Goal: Download file/media

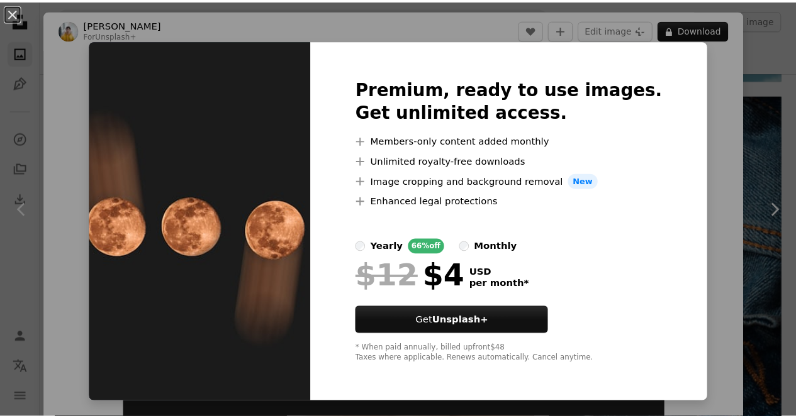
scroll to position [151, 0]
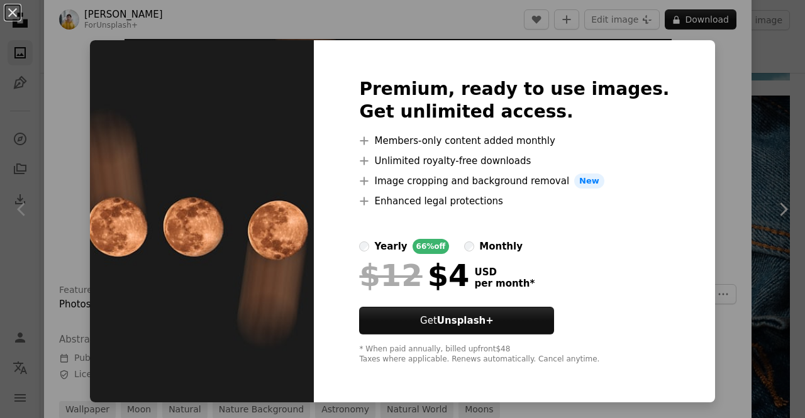
click at [747, 106] on div "An X shape Premium, ready to use images. Get unlimited access. A plus sign Memb…" at bounding box center [402, 209] width 805 height 418
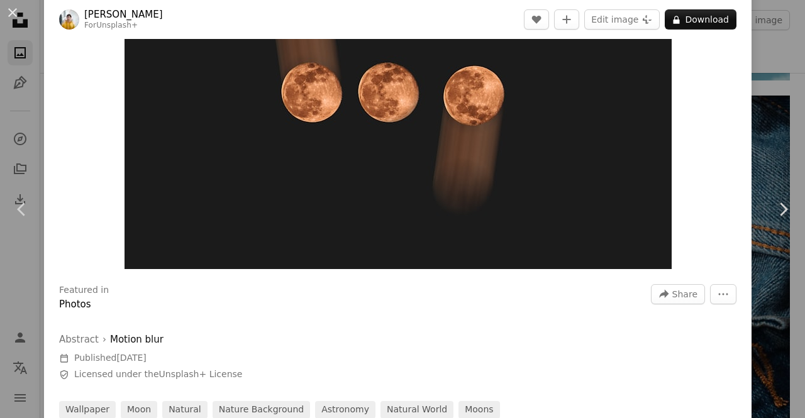
click at [773, 147] on div "An X shape Chevron left Chevron right [PERSON_NAME] For Unsplash+ A heart A plu…" at bounding box center [402, 209] width 805 height 418
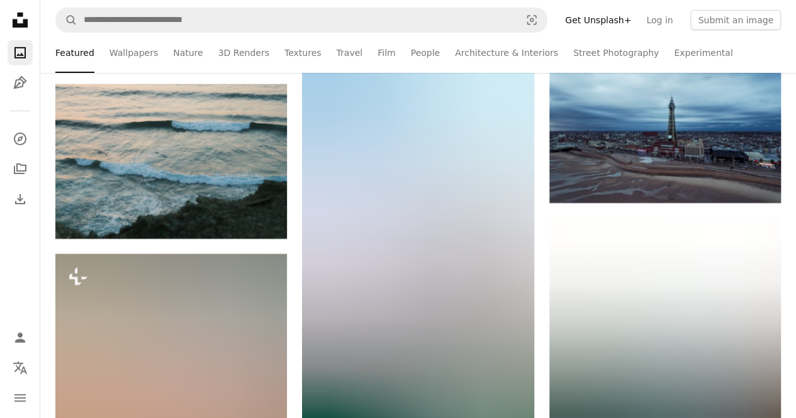
scroll to position [57024, 0]
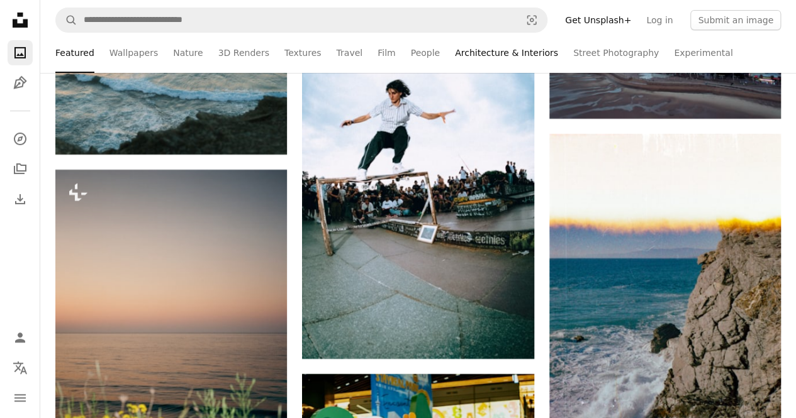
click at [460, 52] on link "Architecture & Interiors" at bounding box center [506, 53] width 103 height 40
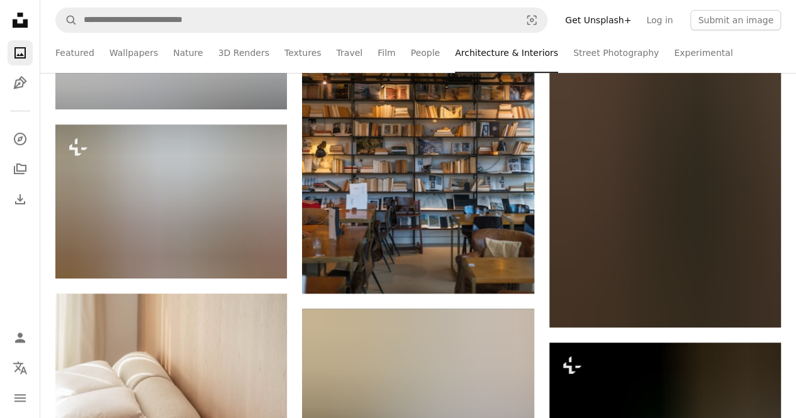
scroll to position [17148, 0]
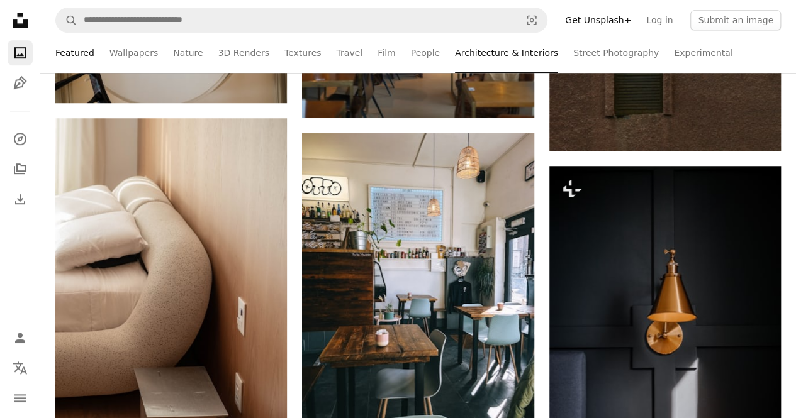
click at [77, 54] on link "Featured" at bounding box center [74, 53] width 39 height 40
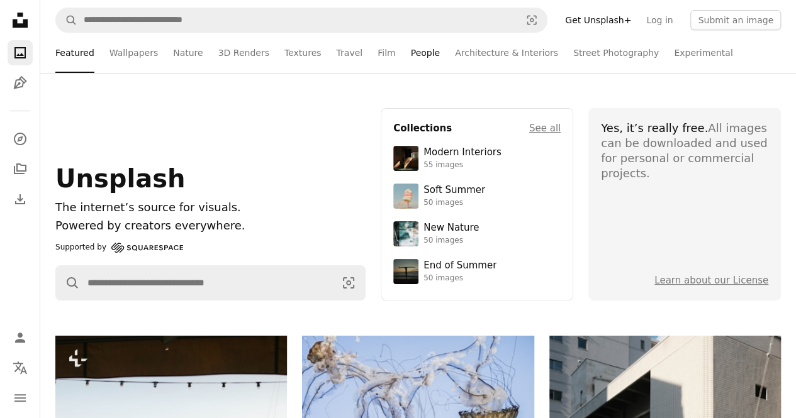
click at [413, 57] on link "People" at bounding box center [426, 53] width 30 height 40
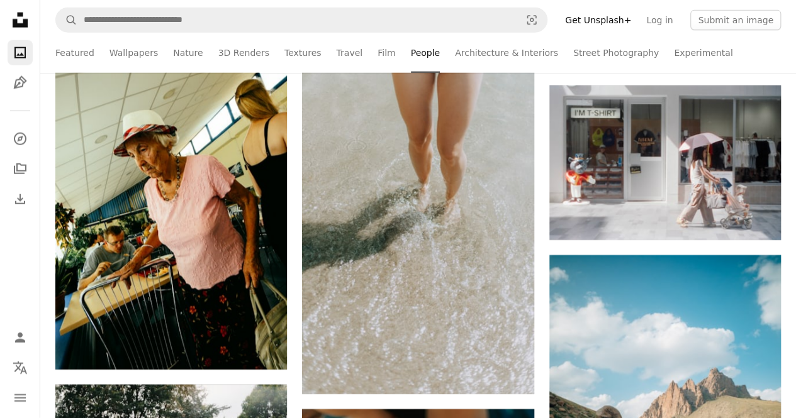
scroll to position [1509, 0]
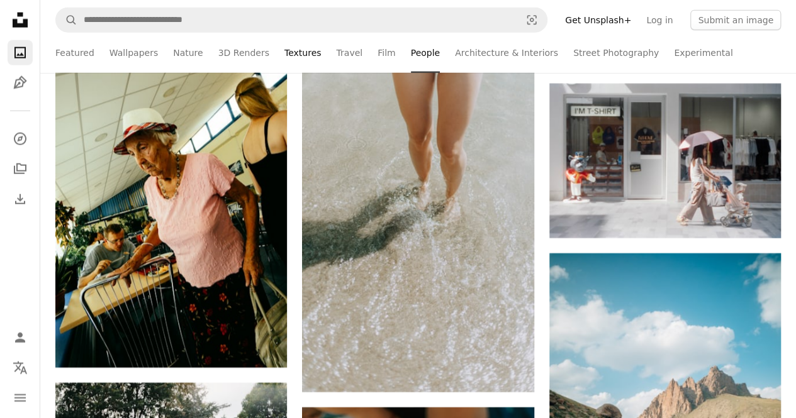
click at [284, 57] on link "Textures" at bounding box center [302, 53] width 37 height 40
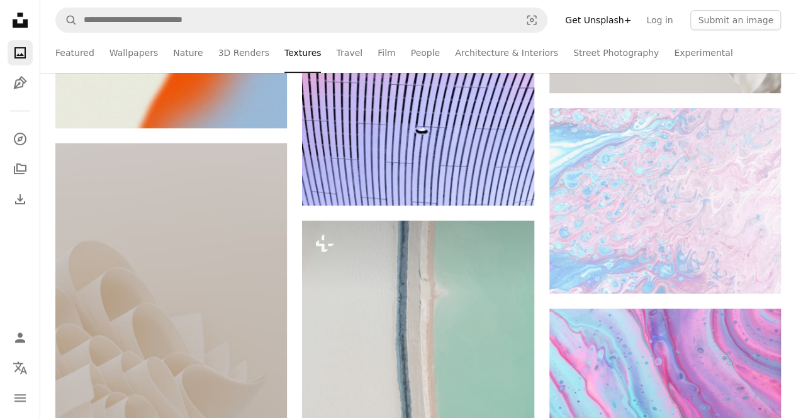
scroll to position [9886, 0]
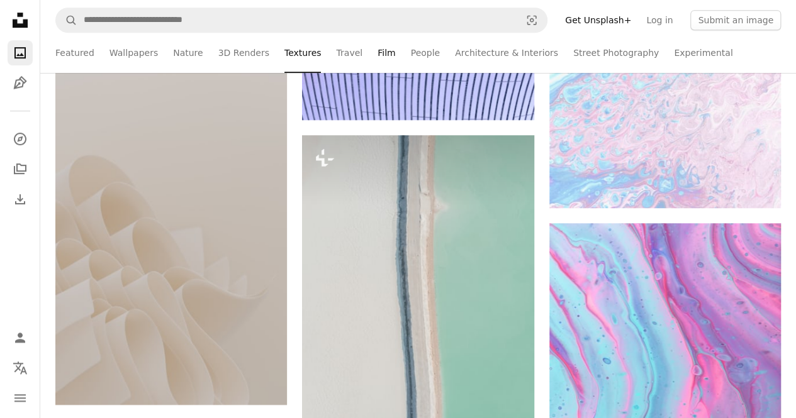
click at [377, 53] on link "Film" at bounding box center [386, 53] width 18 height 40
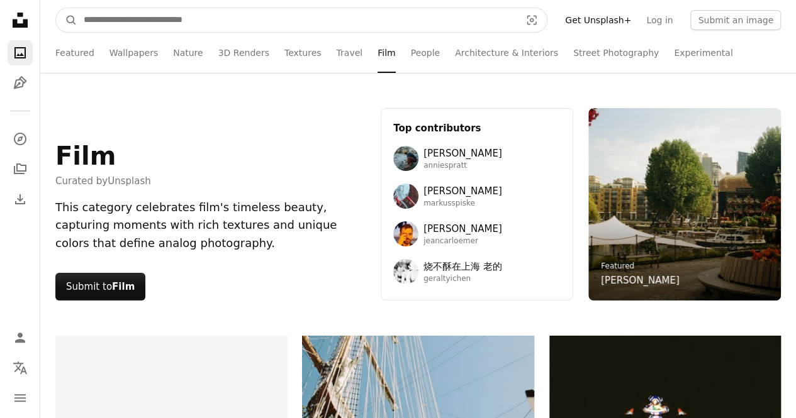
click at [137, 22] on input "Find visuals sitewide" at bounding box center [296, 20] width 439 height 24
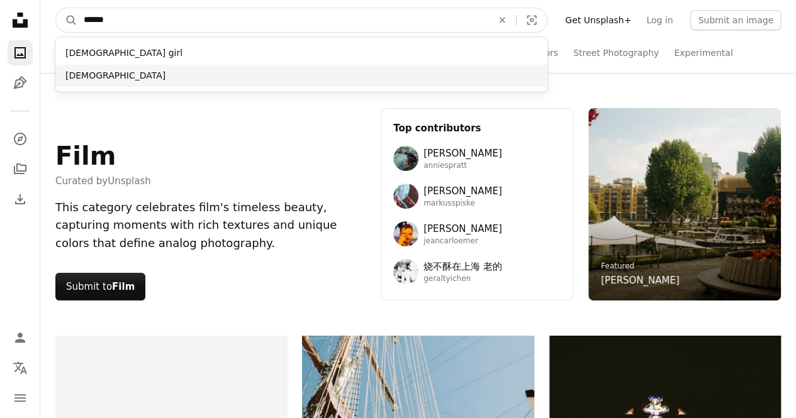
type input "******"
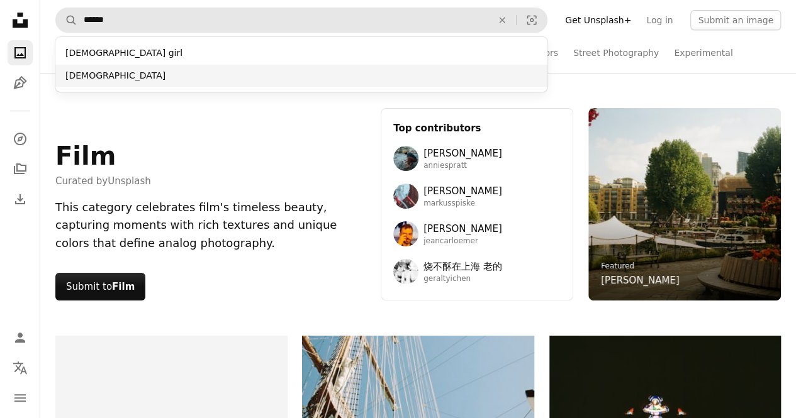
click at [241, 77] on div "[DEMOGRAPHIC_DATA]" at bounding box center [301, 76] width 492 height 23
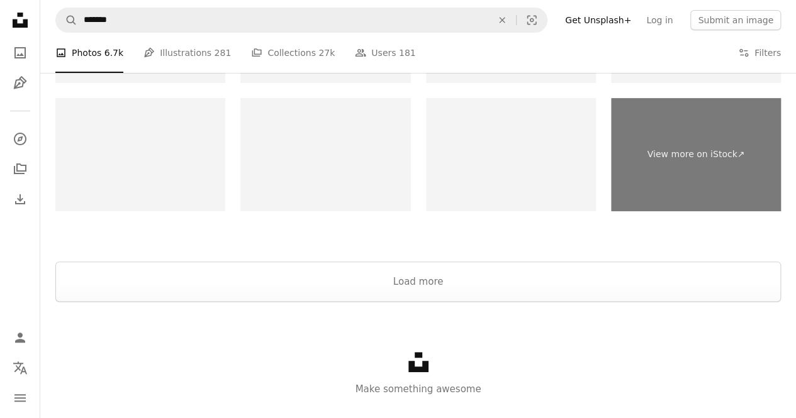
scroll to position [2463, 0]
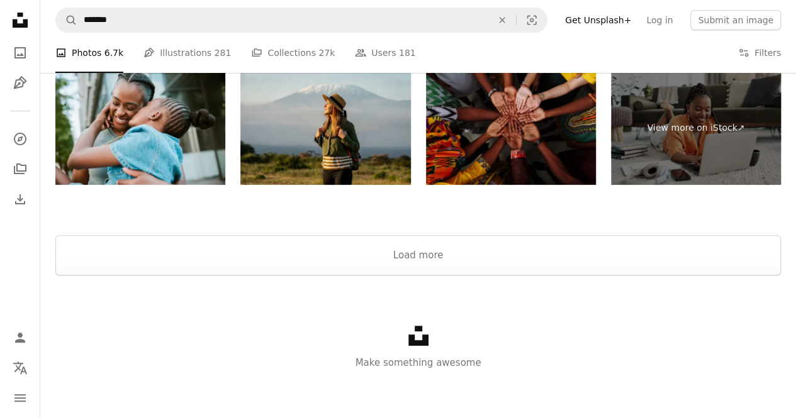
click at [525, 172] on img at bounding box center [511, 128] width 170 height 113
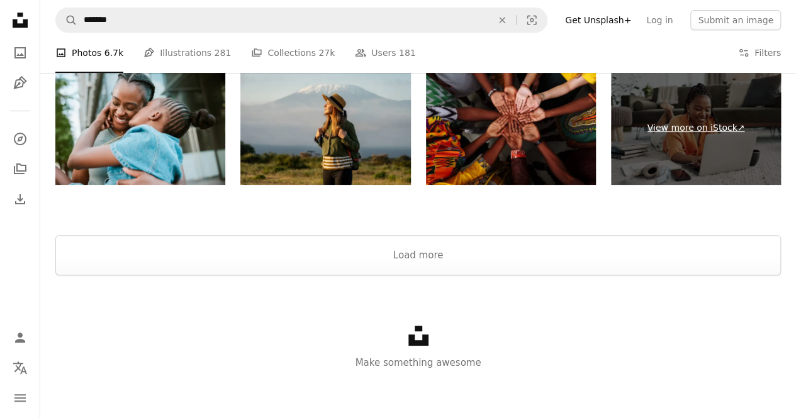
click at [683, 142] on link "View more on iStock ↗" at bounding box center [696, 128] width 170 height 113
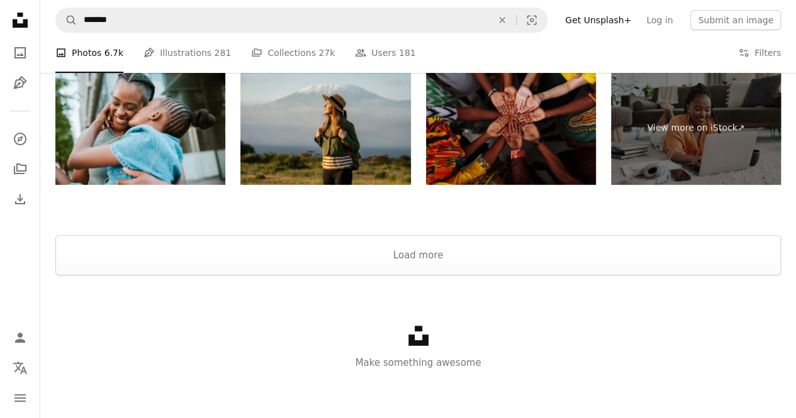
click at [478, 133] on img at bounding box center [511, 128] width 170 height 113
